Goal: Information Seeking & Learning: Find specific page/section

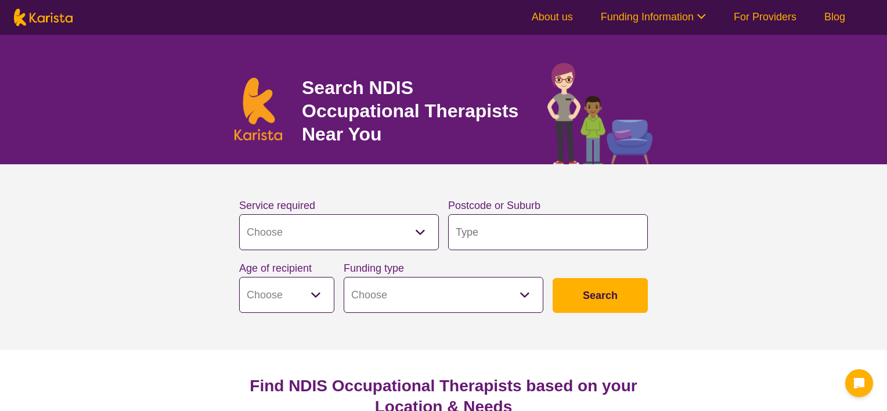
select select "[MEDICAL_DATA]"
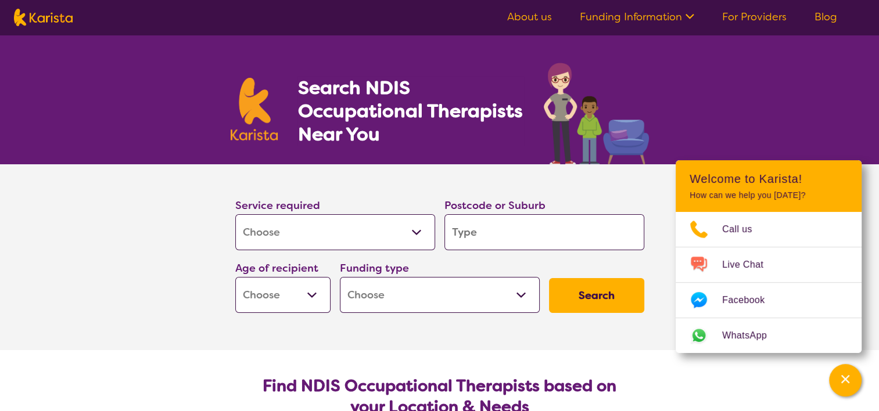
click at [479, 234] on input "search" at bounding box center [544, 232] width 200 height 36
click at [321, 296] on select "Early Childhood - 0 to 9 Child - 10 to 11 Adolescent - 12 to 17 Adult - 18 to 6…" at bounding box center [282, 295] width 95 height 36
select select "AS"
click at [235, 277] on select "Early Childhood - 0 to 9 Child - 10 to 11 Adolescent - 12 to 17 Adult - 18 to 6…" at bounding box center [282, 295] width 95 height 36
select select "AS"
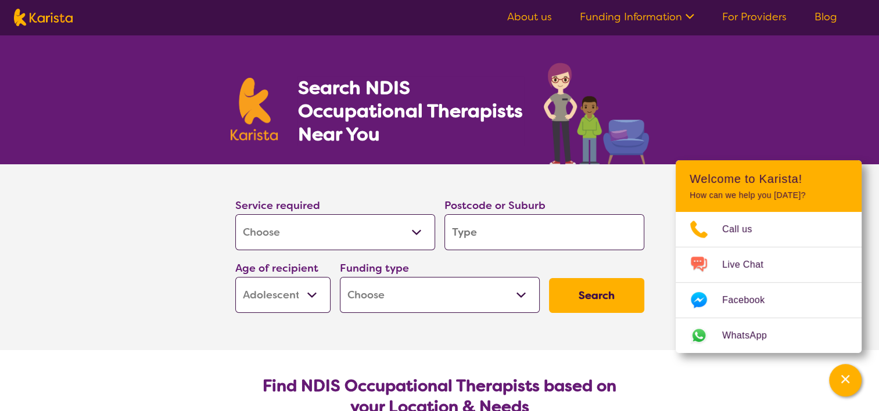
click at [406, 304] on select "Home Care Package (HCP) National Disability Insurance Scheme (NDIS) I don't know" at bounding box center [440, 295] width 200 height 36
select select "i-don-t-know"
click at [340, 277] on select "Home Care Package (HCP) National Disability Insurance Scheme (NDIS) I don't know" at bounding box center [440, 295] width 200 height 36
select select "i-don-t-know"
click at [513, 290] on select "Home Care Package (HCP) National Disability Insurance Scheme (NDIS) I don't know" at bounding box center [440, 295] width 200 height 36
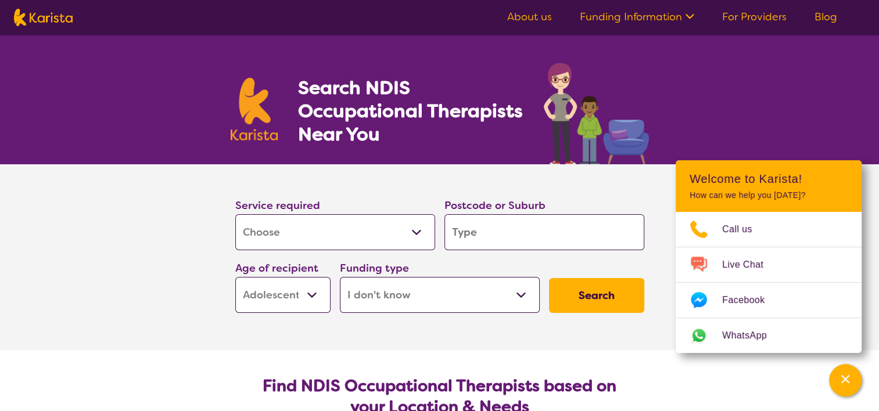
click at [604, 293] on button "Search" at bounding box center [596, 295] width 95 height 35
click at [503, 229] on input "search" at bounding box center [544, 232] width 200 height 36
type input "6"
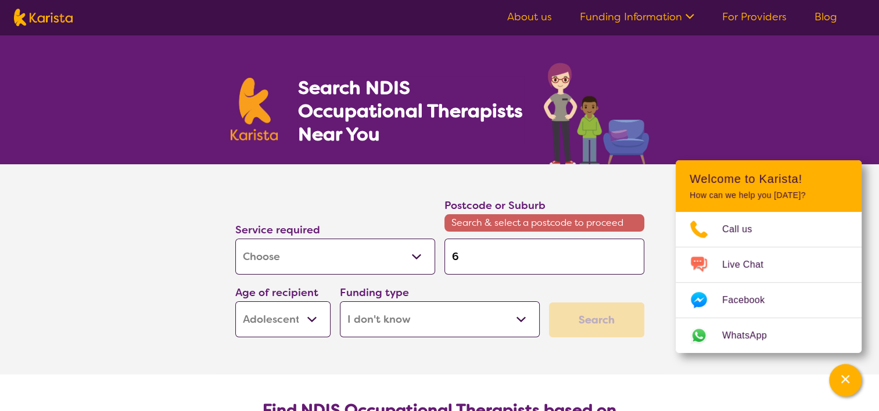
type input "60"
type input "602"
type input "6027"
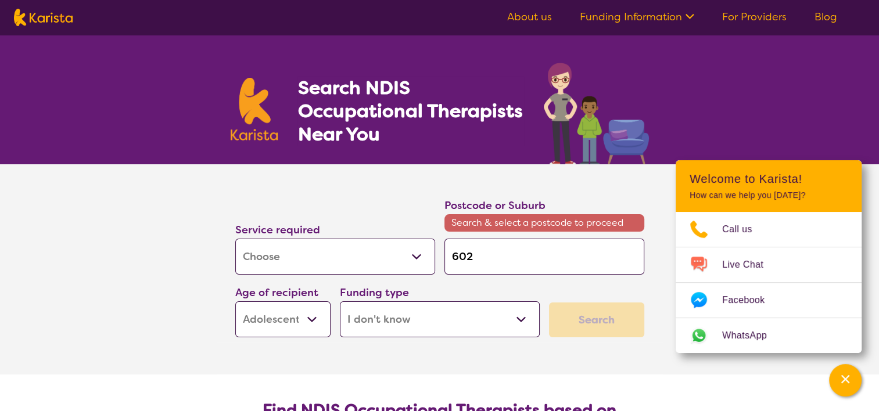
type input "6027"
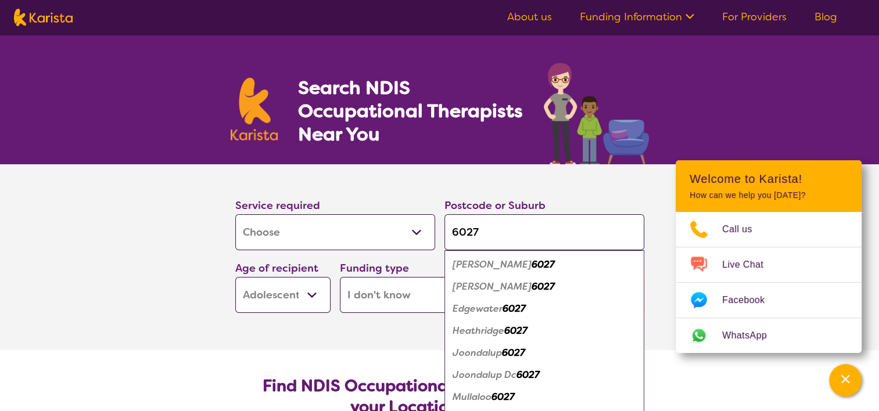
type input "6027"
click at [504, 332] on em "Heathridge" at bounding box center [478, 331] width 52 height 12
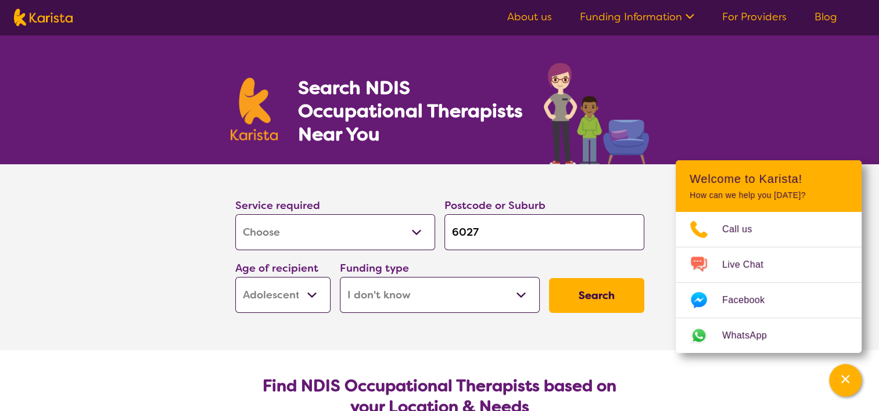
click at [613, 286] on button "Search" at bounding box center [596, 295] width 95 height 35
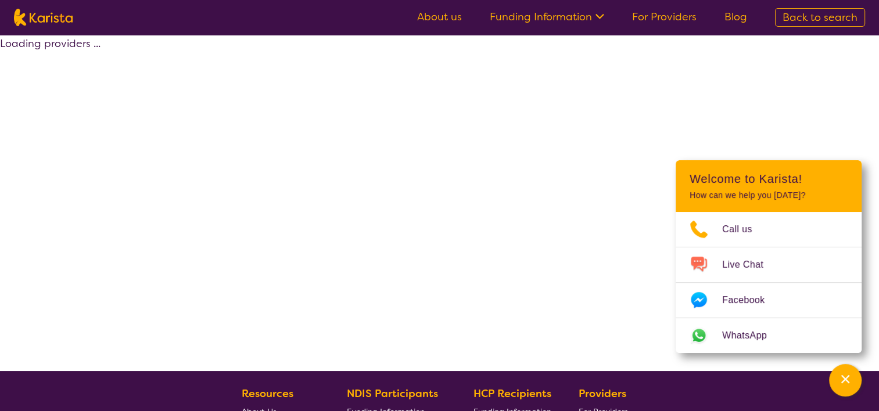
select select "[MEDICAL_DATA]"
select select "AS"
